Goal: Transaction & Acquisition: Purchase product/service

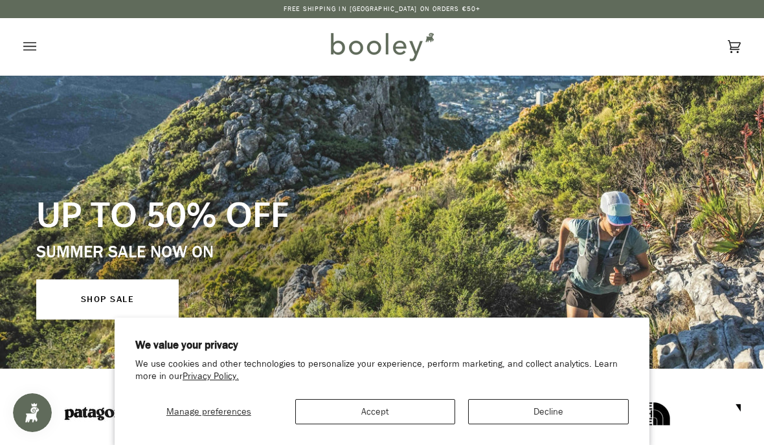
click at [593, 401] on button "Decline" at bounding box center [548, 411] width 161 height 25
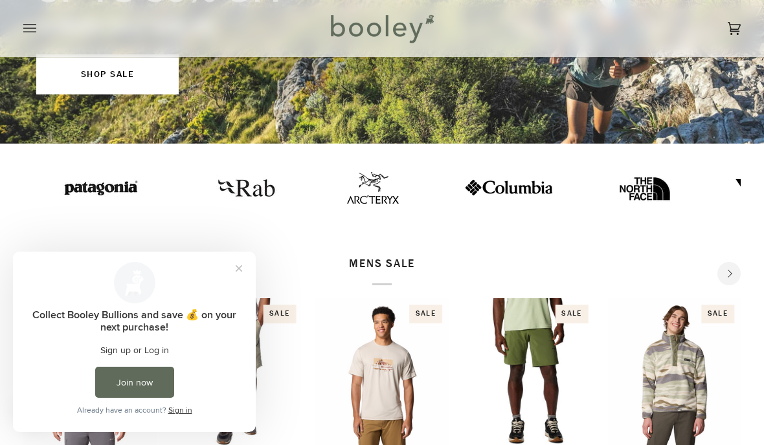
scroll to position [130, 0]
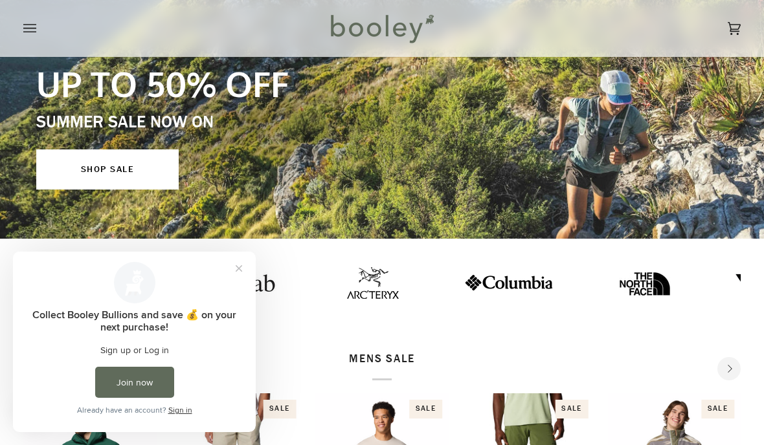
click at [244, 264] on button "Close prompt" at bounding box center [238, 268] width 23 height 23
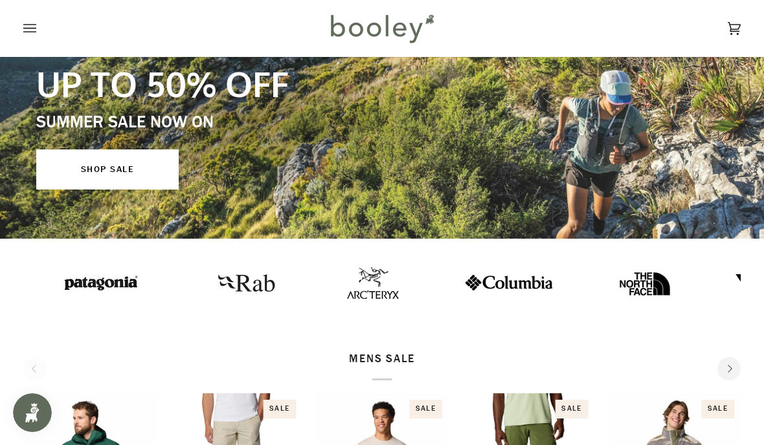
click at [36, 23] on icon "Open menu" at bounding box center [29, 28] width 13 height 19
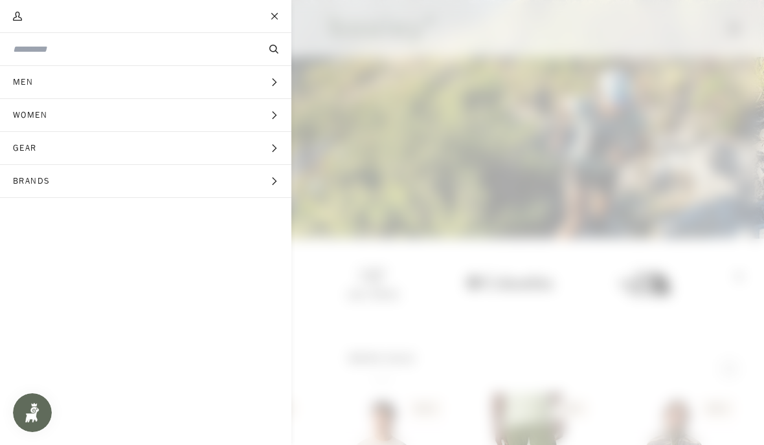
click at [272, 147] on icon "Main menu" at bounding box center [274, 148] width 8 height 8
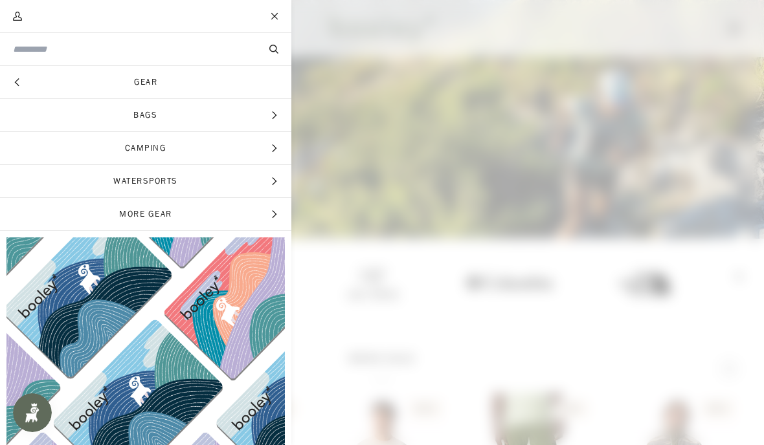
click at [264, 116] on span "Bags" at bounding box center [145, 115] width 291 height 32
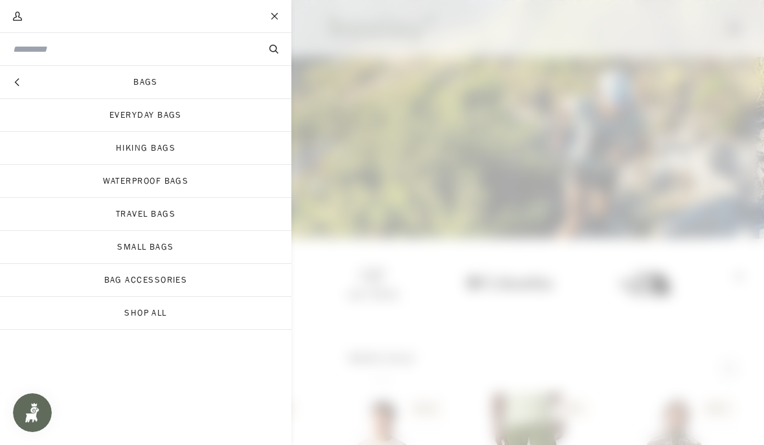
click at [267, 105] on link "Everyday Bags" at bounding box center [145, 115] width 291 height 32
click at [191, 148] on link "Hiking Bags" at bounding box center [145, 148] width 291 height 32
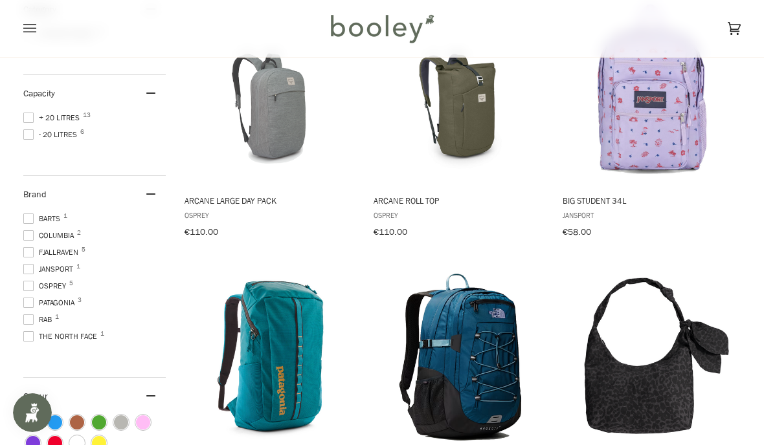
scroll to position [267, 0]
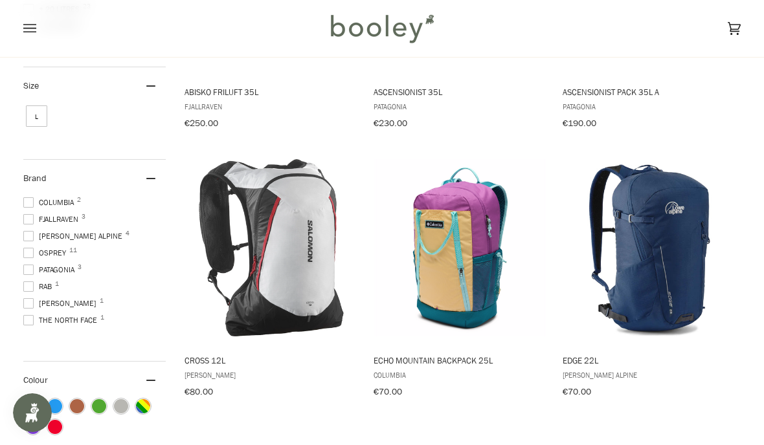
scroll to position [351, 0]
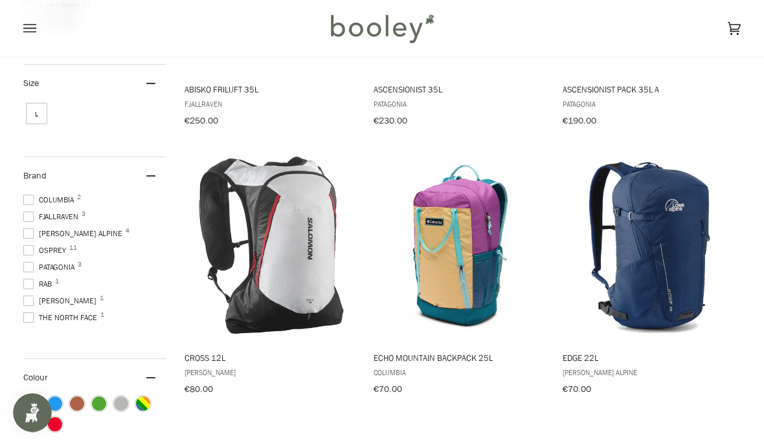
click at [38, 212] on span "Fjallraven 3" at bounding box center [52, 217] width 59 height 12
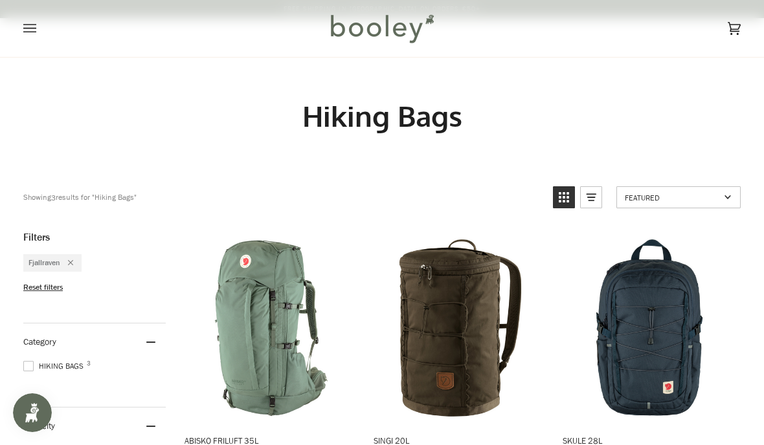
scroll to position [395, 0]
